Goal: Use online tool/utility

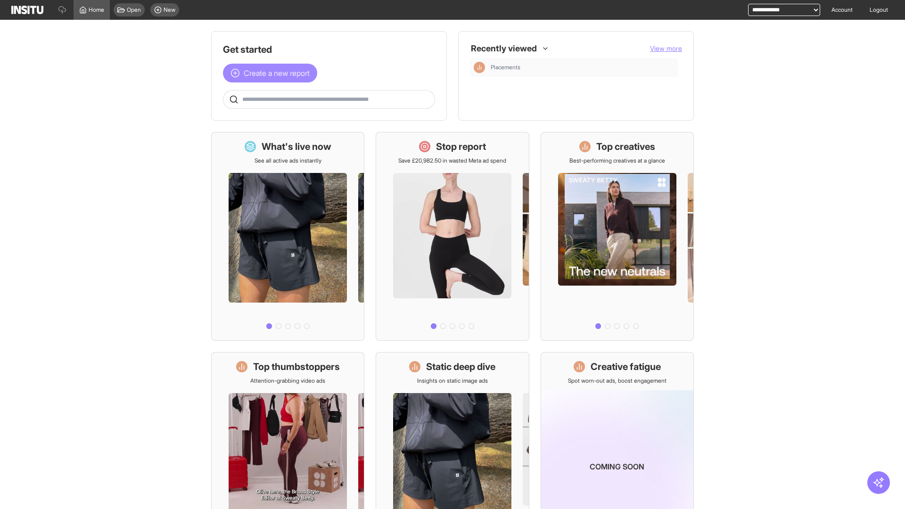
click at [272, 73] on span "Create a new report" at bounding box center [277, 72] width 66 height 11
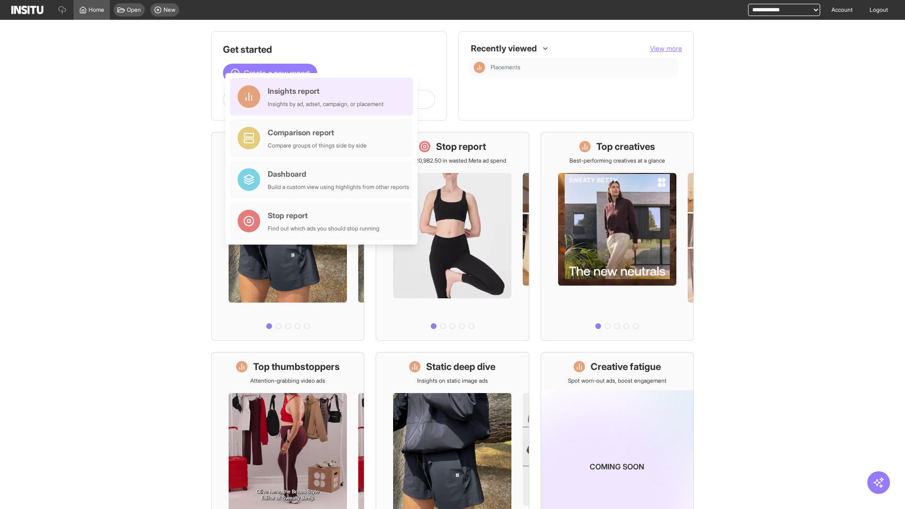
click at [324, 97] on div "Insights report Insights by ad, adset, campaign, or placement" at bounding box center [326, 96] width 116 height 23
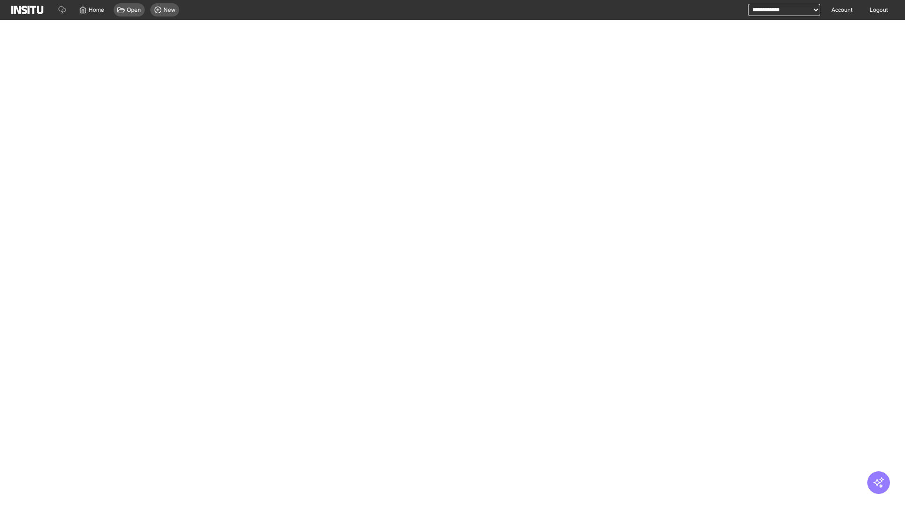
select select "**"
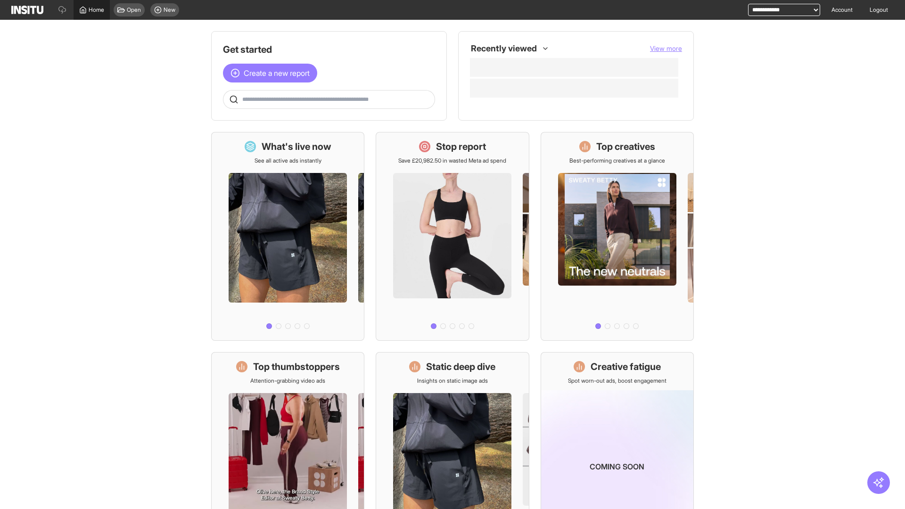
click at [91, 10] on span "Home" at bounding box center [97, 10] width 16 height 8
click at [272, 73] on span "Create a new report" at bounding box center [277, 72] width 66 height 11
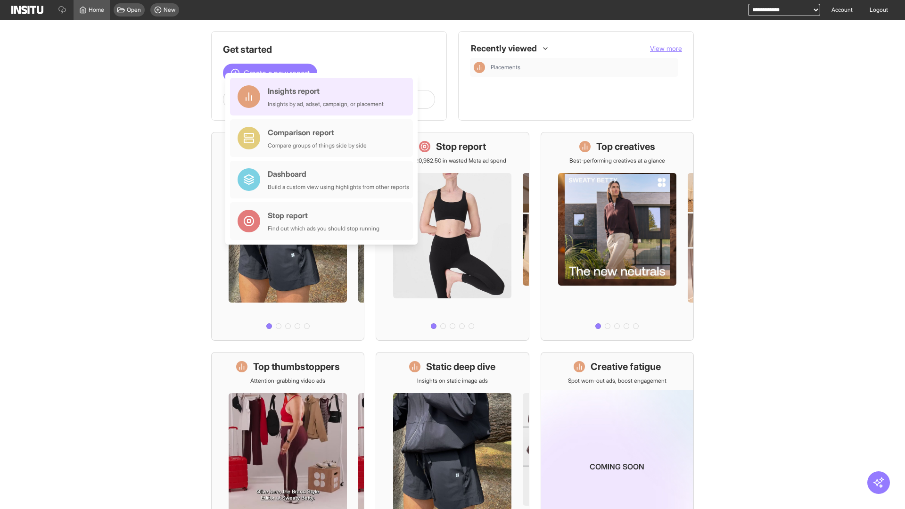
click at [324, 97] on div "Insights report Insights by ad, adset, campaign, or placement" at bounding box center [326, 96] width 116 height 23
